Goal: Transaction & Acquisition: Purchase product/service

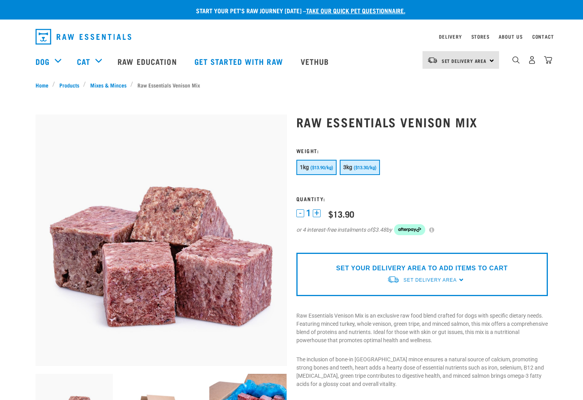
click at [367, 168] on span "($13.30/kg)" at bounding box center [365, 167] width 23 height 5
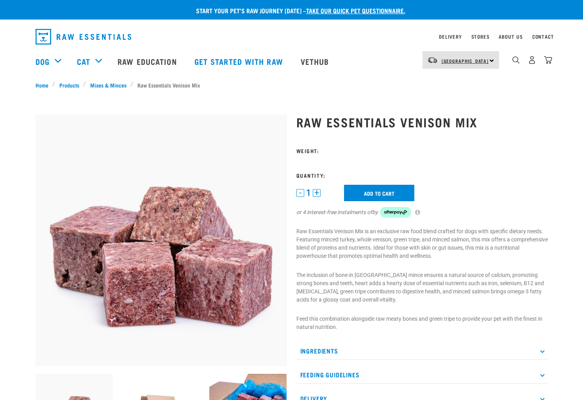
click at [463, 58] on link "[GEOGRAPHIC_DATA]" at bounding box center [464, 61] width 47 height 12
click at [352, 78] on div "×" at bounding box center [291, 79] width 583 height 4
click at [468, 60] on span "[GEOGRAPHIC_DATA]" at bounding box center [464, 60] width 47 height 3
click at [458, 79] on link "[GEOGRAPHIC_DATA]" at bounding box center [459, 81] width 75 height 17
click at [442, 61] on span "[GEOGRAPHIC_DATA]" at bounding box center [464, 60] width 47 height 3
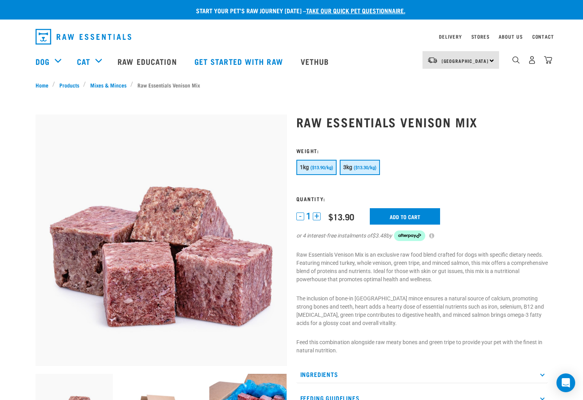
click at [359, 169] on span "($13.30/kg)" at bounding box center [365, 167] width 23 height 5
click at [406, 219] on input "Add to cart" at bounding box center [405, 216] width 70 height 16
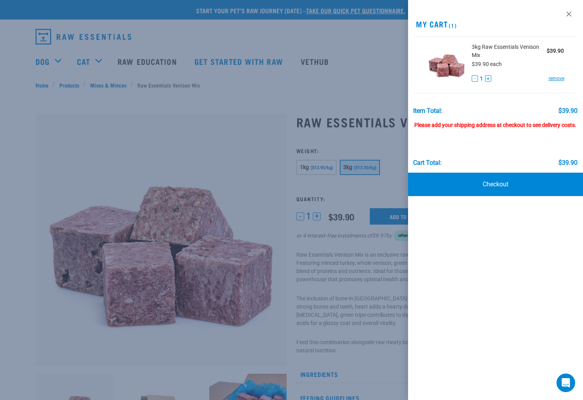
click at [389, 147] on div at bounding box center [291, 200] width 583 height 400
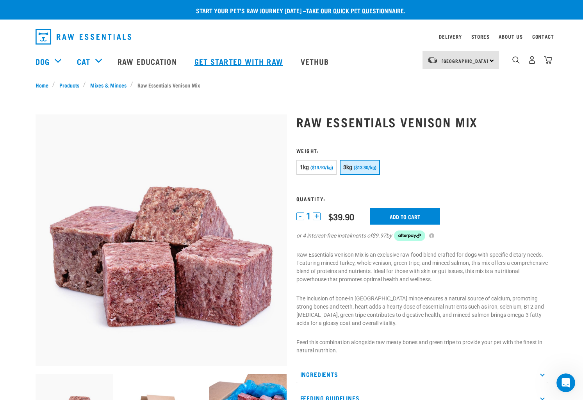
click at [274, 62] on link "Get started with Raw" at bounding box center [240, 61] width 106 height 31
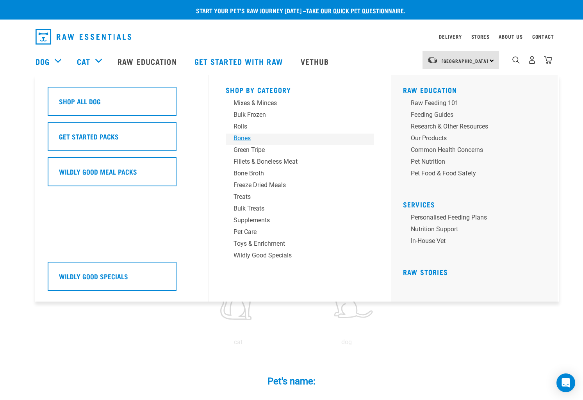
click at [242, 137] on div "Bones" at bounding box center [294, 137] width 122 height 9
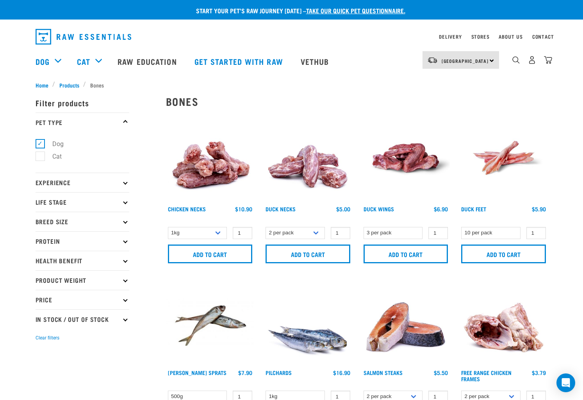
click at [68, 42] on img "dropdown navigation" at bounding box center [84, 37] width 96 height 16
